Goal: Use online tool/utility: Utilize a website feature to perform a specific function

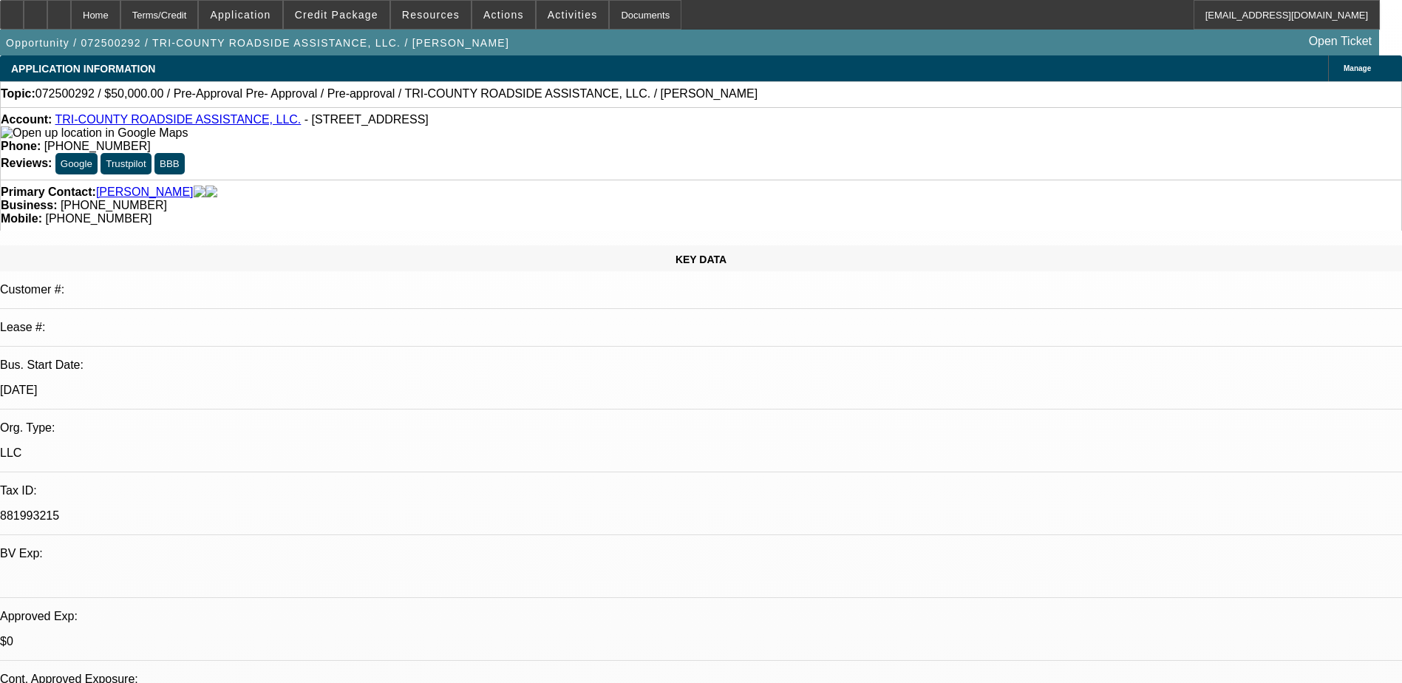
select select "0"
select select "2"
select select "0.1"
select select "4"
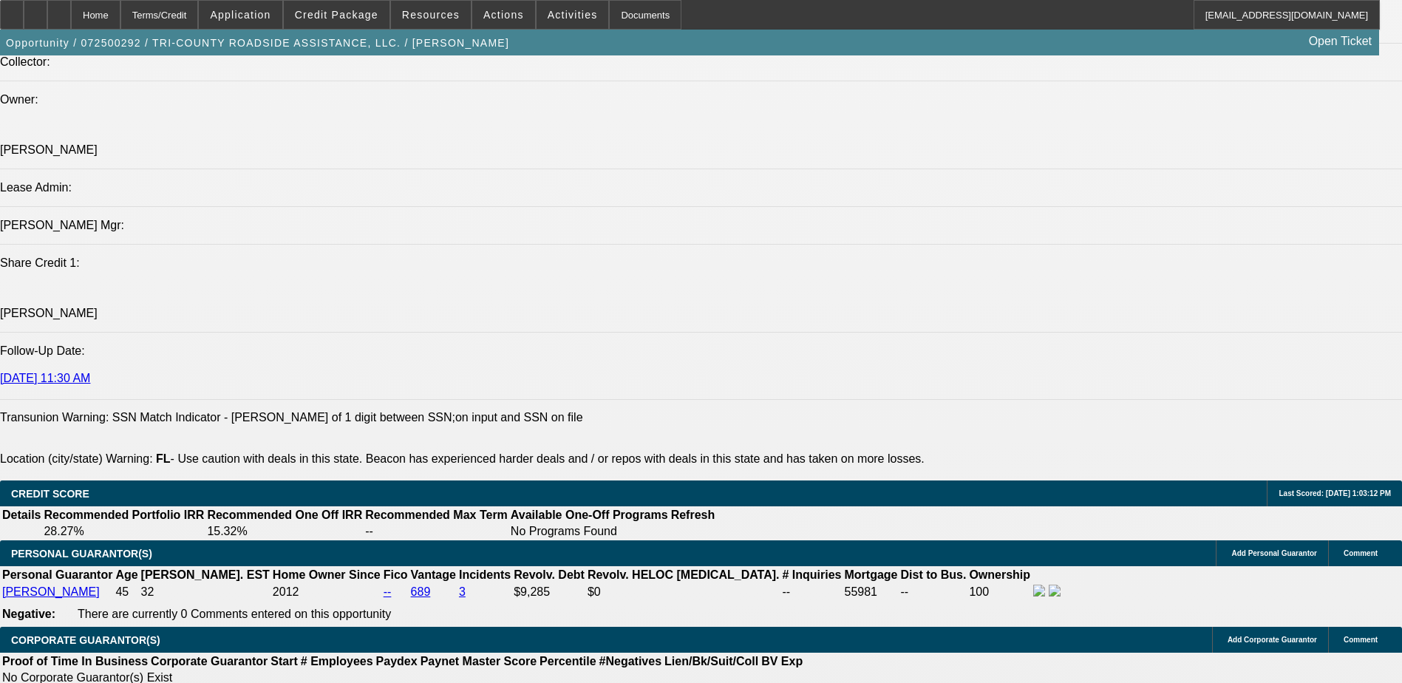
scroll to position [148, 0]
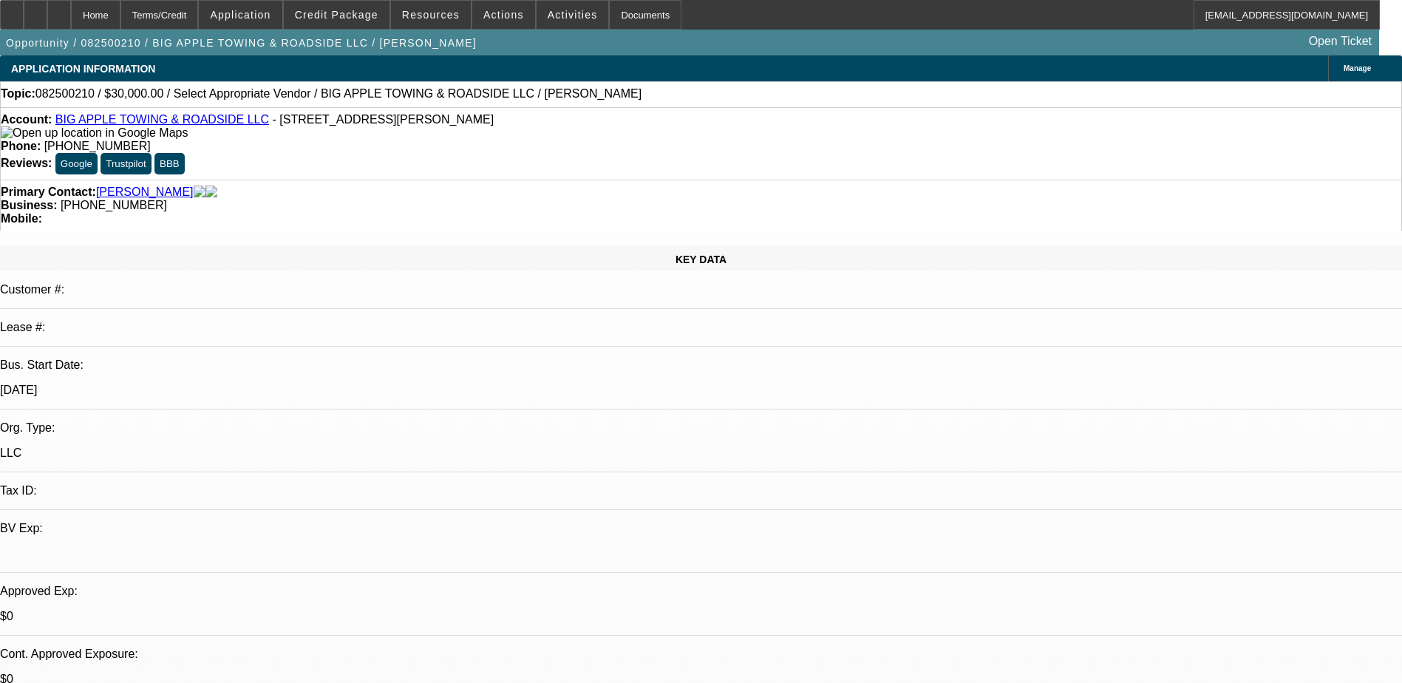
select select "0"
select select "2"
select select "0.1"
select select "4"
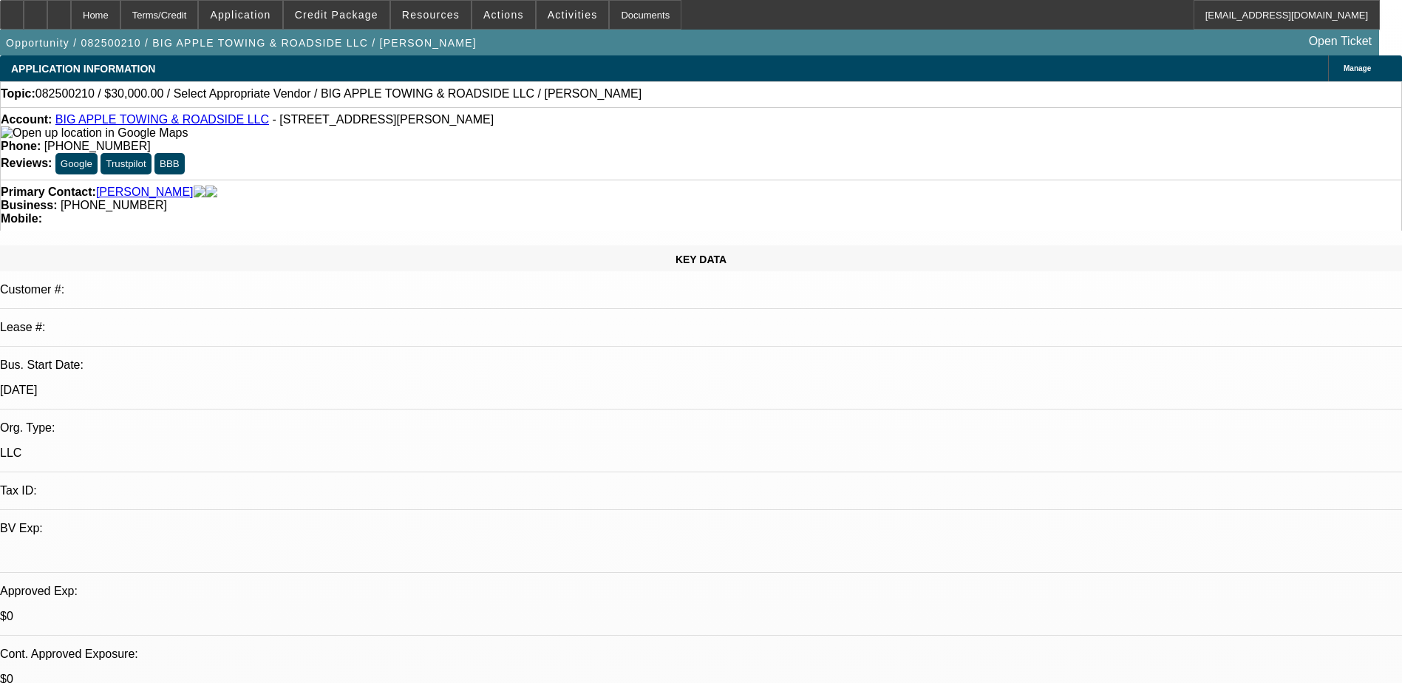
scroll to position [369, 0]
